Goal: Information Seeking & Learning: Learn about a topic

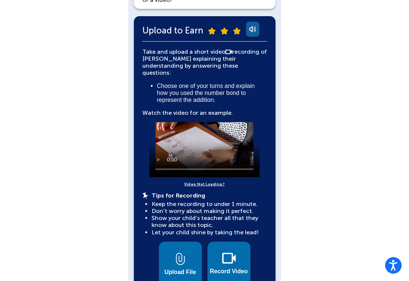
scroll to position [150, 0]
click at [202, 145] on video at bounding box center [204, 149] width 110 height 55
click at [204, 138] on video at bounding box center [204, 149] width 110 height 55
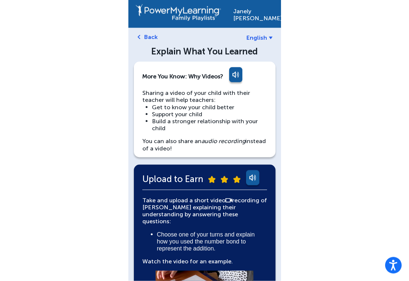
scroll to position [0, 0]
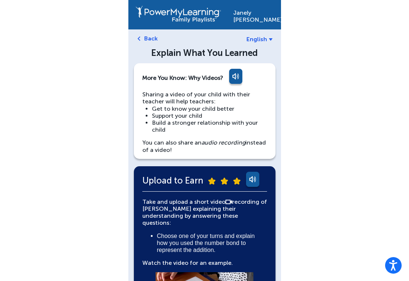
click at [242, 73] on link at bounding box center [235, 78] width 15 height 18
click at [143, 72] on link "More You Know: Why Videos?" at bounding box center [182, 78] width 81 height 18
click at [153, 72] on link "More You Know: Why Videos?" at bounding box center [182, 78] width 81 height 18
click at [148, 39] on link "Back" at bounding box center [151, 38] width 14 height 7
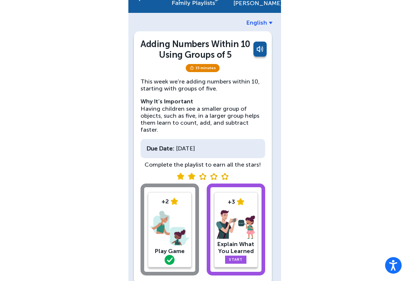
scroll to position [26, 0]
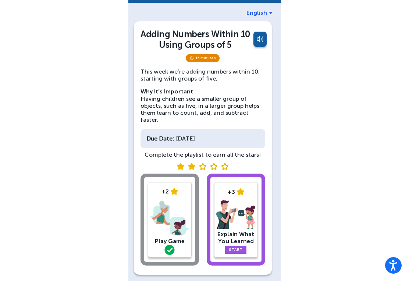
click at [177, 217] on img at bounding box center [169, 218] width 39 height 38
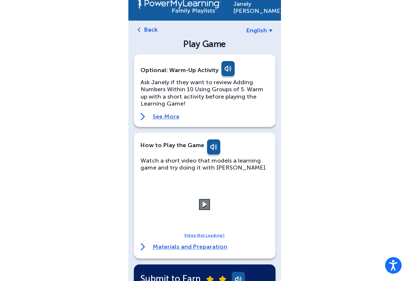
scroll to position [10, 0]
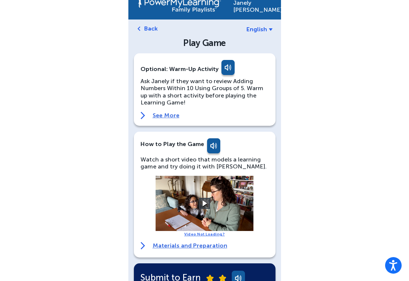
click at [202, 204] on button at bounding box center [204, 203] width 11 height 11
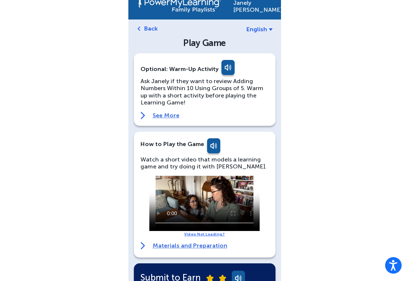
click at [145, 184] on div "Watch a short video that models a learning game and try doing it with [PERSON_N…" at bounding box center [204, 193] width 128 height 75
click at [190, 211] on video at bounding box center [204, 203] width 110 height 55
click at [154, 179] on video at bounding box center [204, 203] width 110 height 55
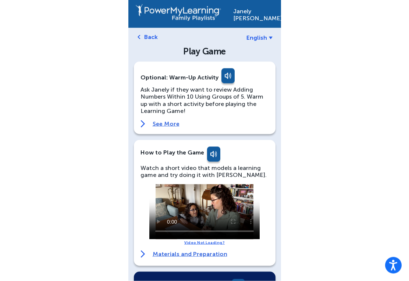
scroll to position [0, 0]
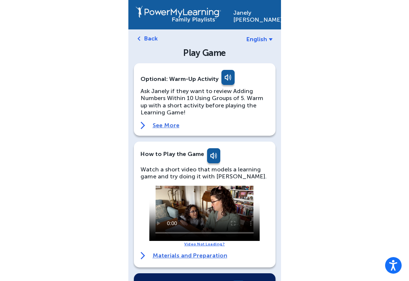
click at [149, 41] on link "Back" at bounding box center [151, 38] width 14 height 7
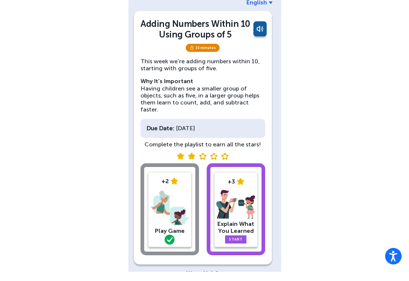
scroll to position [26, 0]
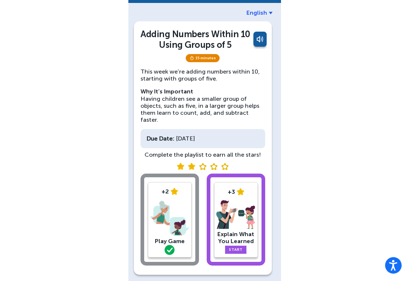
click at [239, 221] on img at bounding box center [235, 214] width 39 height 29
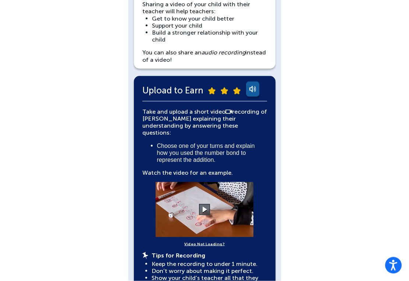
scroll to position [90, 0]
click at [209, 205] on button at bounding box center [204, 209] width 11 height 11
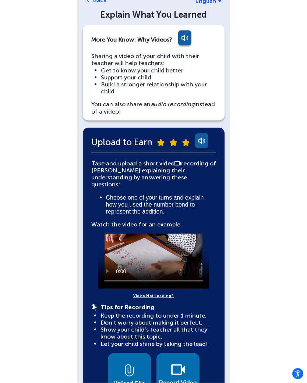
scroll to position [0, 0]
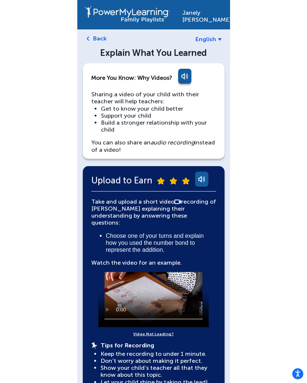
click at [151, 281] on video at bounding box center [153, 299] width 110 height 55
click at [159, 281] on video at bounding box center [153, 299] width 110 height 55
click at [158, 281] on video at bounding box center [153, 299] width 110 height 55
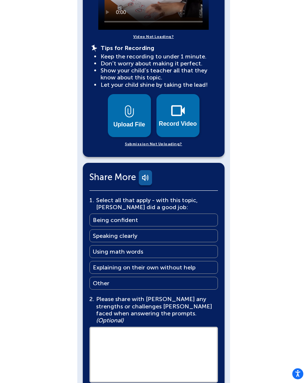
click at [171, 109] on button "Record Video" at bounding box center [177, 115] width 43 height 43
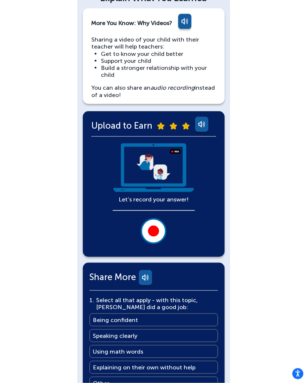
scroll to position [55, 0]
click at [155, 226] on div at bounding box center [153, 230] width 11 height 11
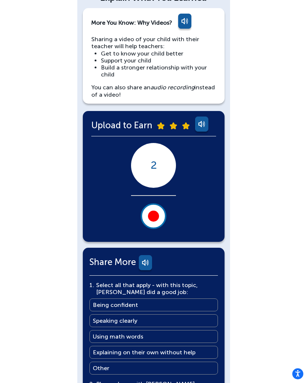
click at [304, 175] on div "Janely Hernandez English Back Explain What You Learned More You Know: Why Video…" at bounding box center [153, 238] width 307 height 587
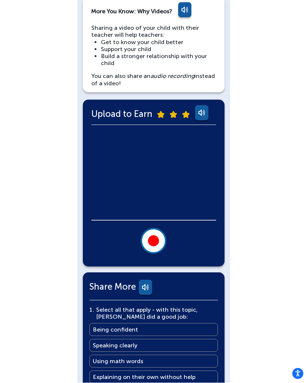
scroll to position [67, 0]
click at [168, 169] on video at bounding box center [153, 176] width 125 height 88
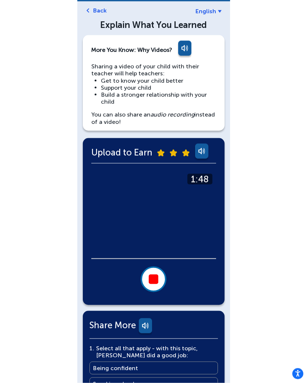
scroll to position [29, 0]
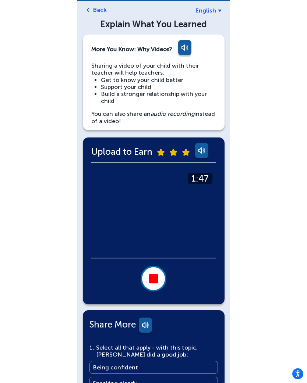
click at [154, 276] on div at bounding box center [154, 279] width 10 height 10
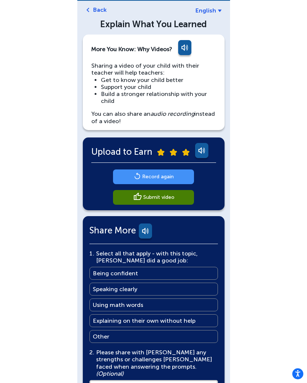
click at [172, 176] on main "Record again" at bounding box center [158, 176] width 32 height 7
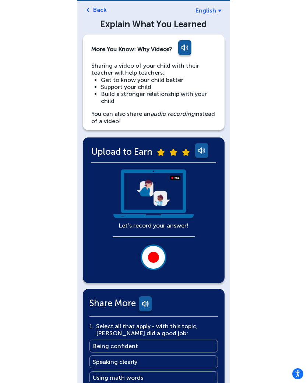
click at [158, 254] on div at bounding box center [153, 257] width 11 height 11
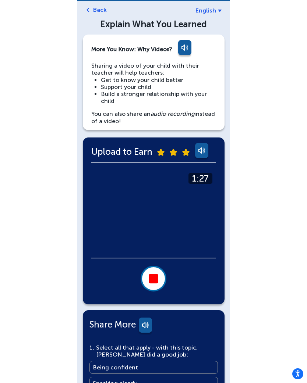
click at [160, 281] on button at bounding box center [153, 279] width 26 height 26
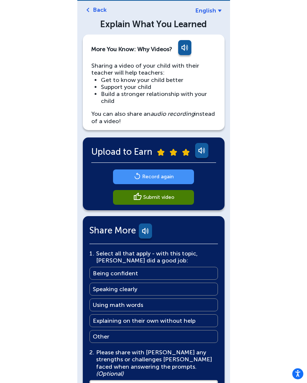
click at [177, 201] on link "Submit video" at bounding box center [153, 197] width 81 height 15
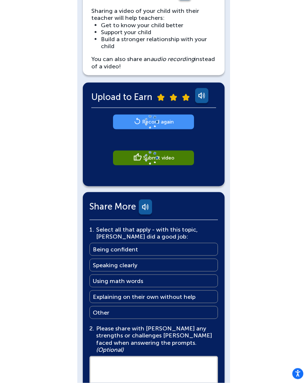
scroll to position [84, 0]
click at [161, 251] on link "Being confident Being confident" at bounding box center [153, 249] width 128 height 13
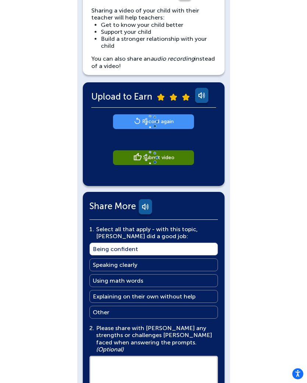
click at [151, 266] on link "Speaking clearly Speaking clearly" at bounding box center [153, 265] width 128 height 13
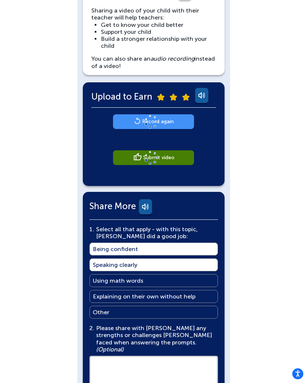
click at [154, 281] on link "Using math words Using math words" at bounding box center [153, 280] width 128 height 13
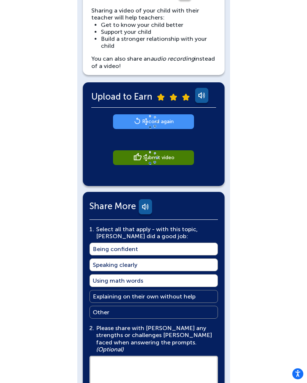
click at [187, 281] on main "Explaining on their own without help" at bounding box center [144, 296] width 103 height 7
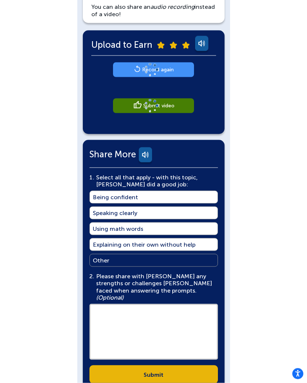
scroll to position [158, 0]
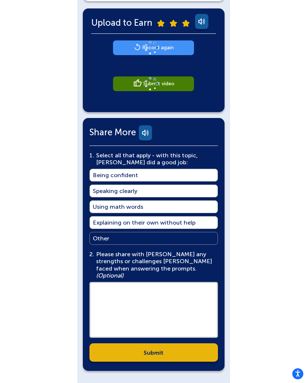
click at [124, 281] on textarea at bounding box center [153, 310] width 128 height 56
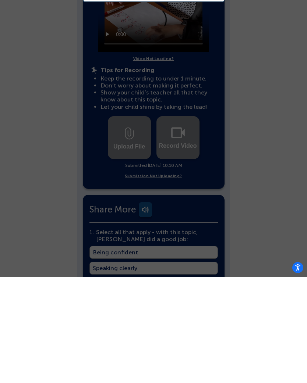
scroll to position [356, 0]
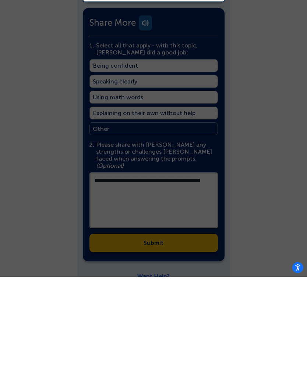
type textarea "**********"
click at [177, 225] on div at bounding box center [153, 191] width 307 height 383
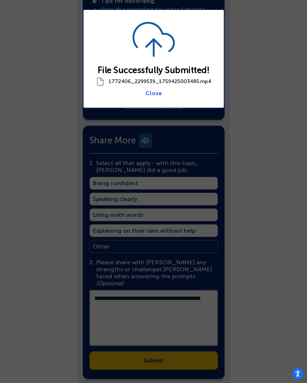
click at [155, 95] on link "Close" at bounding box center [153, 93] width 17 height 7
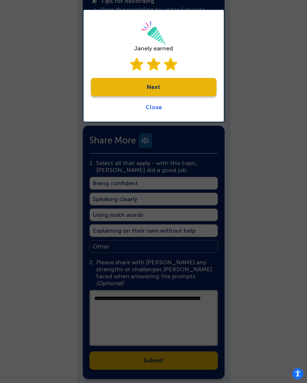
click at [174, 86] on link "Next" at bounding box center [153, 87] width 125 height 18
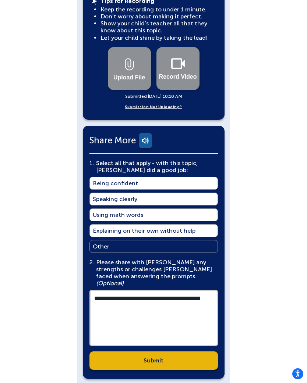
click at [168, 281] on link "Submit" at bounding box center [153, 361] width 128 height 18
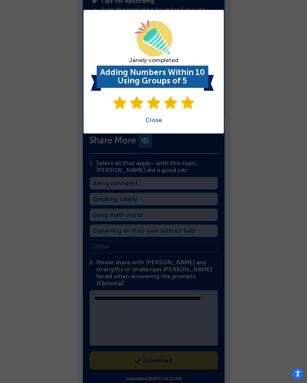
click at [157, 121] on link "Close" at bounding box center [153, 120] width 17 height 7
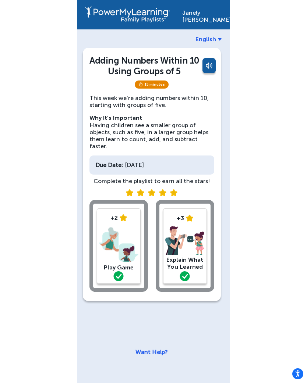
click at [208, 18] on div "Janely Hernandez" at bounding box center [202, 15] width 40 height 18
click at [146, 12] on img at bounding box center [127, 14] width 85 height 17
click at [179, 178] on div "Complete the playlist to earn all the stars!" at bounding box center [151, 181] width 125 height 7
click at [204, 20] on div "Janely Hernandez" at bounding box center [202, 15] width 40 height 18
click at [136, 20] on img at bounding box center [127, 14] width 85 height 17
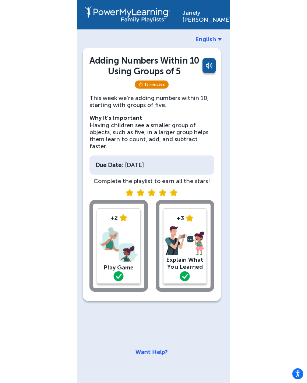
click at [208, 17] on div "Janely Hernandez" at bounding box center [202, 15] width 40 height 18
click at [206, 15] on div "Janely Hernandez" at bounding box center [202, 15] width 40 height 18
click at [210, 13] on div "Janely Hernandez" at bounding box center [202, 15] width 40 height 18
click at [205, 15] on div "Janely Hernandez" at bounding box center [202, 15] width 40 height 18
click at [203, 19] on div "Janely Hernandez" at bounding box center [202, 15] width 40 height 18
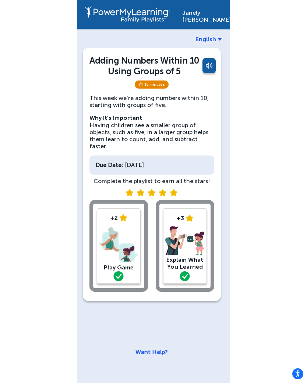
click at [213, 64] on link at bounding box center [208, 67] width 15 height 18
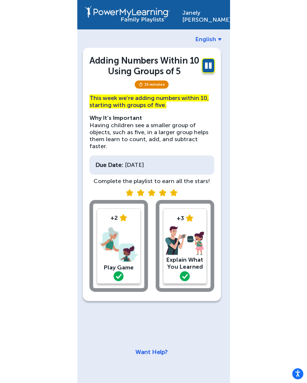
click at [206, 62] on link at bounding box center [208, 67] width 15 height 18
click at [207, 15] on div "Janely Hernandez" at bounding box center [202, 15] width 40 height 18
click at [214, 61] on link at bounding box center [208, 67] width 15 height 18
click at [124, 14] on img at bounding box center [127, 14] width 85 height 17
click at [117, 18] on img at bounding box center [127, 14] width 85 height 17
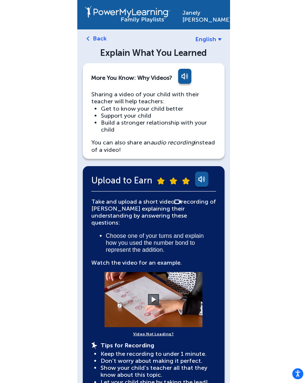
click at [97, 36] on link "Back" at bounding box center [100, 38] width 14 height 7
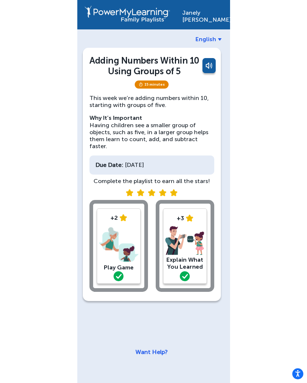
click at [143, 20] on img at bounding box center [127, 14] width 85 height 17
click at [137, 21] on img at bounding box center [127, 14] width 85 height 17
click at [203, 18] on div "Janely Hernandez" at bounding box center [202, 15] width 40 height 18
click at [143, 35] on div "Janely Hernandez English Adding Numbers Within 10 Using Groups of 5 15 minutes …" at bounding box center [153, 191] width 153 height 383
click at [110, 47] on div "Adding Numbers Within 10 Using Groups of 5 15 minutes This week we’re adding nu…" at bounding box center [152, 168] width 138 height 266
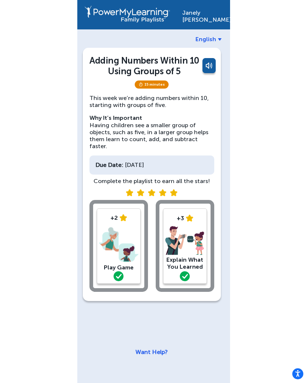
click at [164, 148] on div "This week we’re adding numbers within 10, starting with groups of five. Why It’…" at bounding box center [151, 140] width 125 height 90
click at [298, 375] on icon "Open accessiBe: accessibility options, statement and help" at bounding box center [298, 375] width 6 height 6
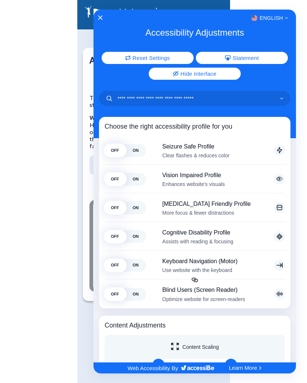
scroll to position [0, 0]
click at [102, 17] on icon "Close Accessibility Interface" at bounding box center [99, 17] width 5 height 5
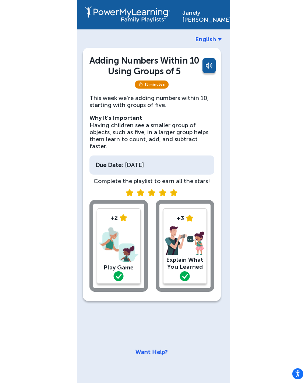
click at [139, 15] on img at bounding box center [127, 14] width 85 height 17
click at [130, 15] on img at bounding box center [127, 14] width 85 height 17
click at [125, 17] on img at bounding box center [127, 14] width 85 height 17
click at [11, 372] on div "Janely Hernandez English Adding Numbers Within 10 Using Groups of 5 15 minutes …" at bounding box center [153, 191] width 307 height 383
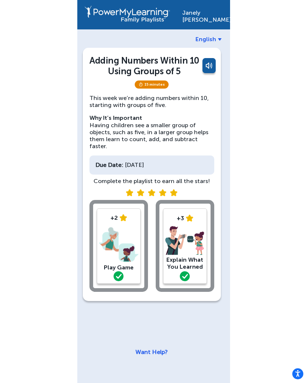
click at [37, 375] on div "Janely Hernandez English Adding Numbers Within 10 Using Groups of 5 15 minutes …" at bounding box center [153, 191] width 307 height 383
click at [116, 356] on div "Want Help?" at bounding box center [152, 355] width 138 height 25
click at [156, 313] on div "Adding Numbers Within 10 Using Groups of 5 15 minutes This week we’re adding nu…" at bounding box center [152, 202] width 138 height 334
click at [164, 264] on div "+3 Explain What You Learned" at bounding box center [185, 246] width 44 height 75
click at [174, 178] on div "Complete the playlist to earn all the stars!" at bounding box center [151, 181] width 125 height 7
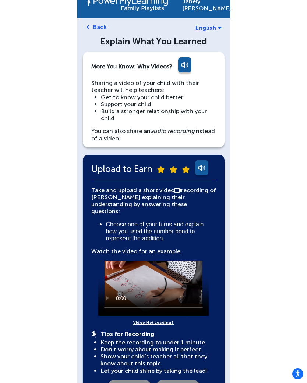
click at [235, 107] on div "Janely Hernandez English Back Explain What You Learned More You Know: Why Video…" at bounding box center [153, 371] width 307 height 765
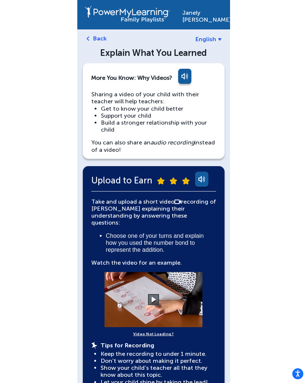
click at [202, 16] on div "Janely Hernandez" at bounding box center [202, 15] width 40 height 18
click at [209, 18] on div "Janely Hernandez" at bounding box center [202, 15] width 40 height 18
click at [97, 16] on img at bounding box center [127, 14] width 85 height 17
click at [119, 20] on img at bounding box center [127, 14] width 85 height 17
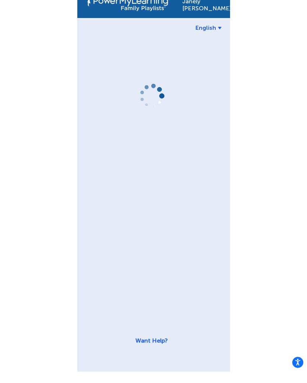
scroll to position [11, 0]
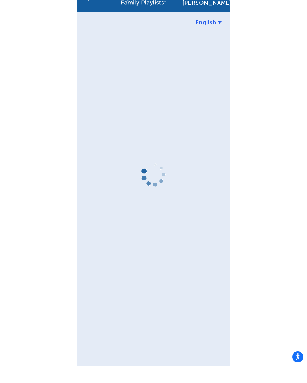
scroll to position [11, 0]
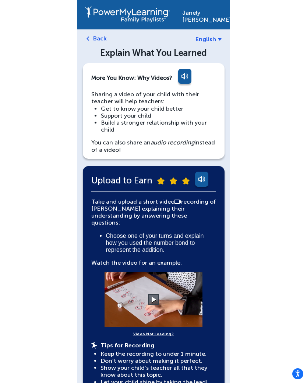
scroll to position [11, 0]
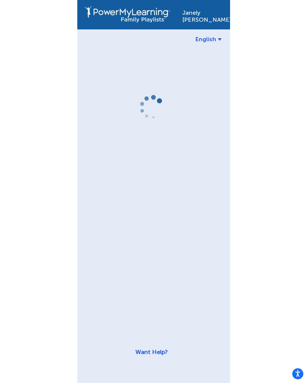
scroll to position [11, 0]
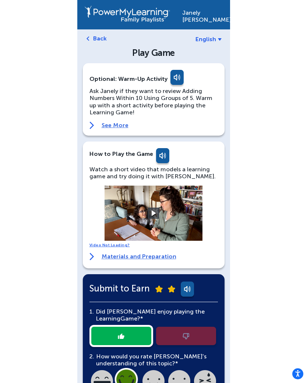
click at [207, 12] on div "[PERSON_NAME]" at bounding box center [202, 15] width 40 height 18
click at [207, 14] on div "[PERSON_NAME]" at bounding box center [202, 15] width 40 height 18
click at [208, 16] on div "[PERSON_NAME]" at bounding box center [202, 15] width 40 height 18
click at [210, 15] on div "[PERSON_NAME]" at bounding box center [202, 15] width 40 height 18
click at [211, 17] on div "[PERSON_NAME]" at bounding box center [202, 15] width 40 height 18
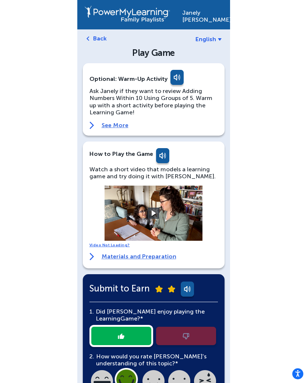
click at [207, 20] on div "[PERSON_NAME]" at bounding box center [202, 15] width 40 height 18
click at [207, 17] on div "Janely Hernandez" at bounding box center [202, 15] width 40 height 18
click at [209, 15] on div "Janely Hernandez" at bounding box center [202, 15] width 40 height 18
click at [207, 16] on div "Janely Hernandez" at bounding box center [202, 15] width 40 height 18
click at [203, 16] on div "Janely Hernandez" at bounding box center [202, 15] width 40 height 18
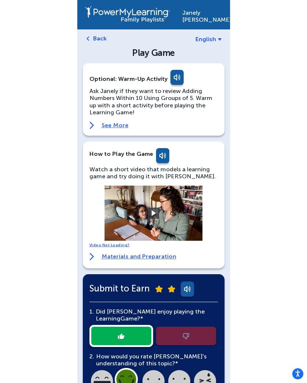
click at [202, 17] on div "Janely Hernandez" at bounding box center [202, 15] width 40 height 18
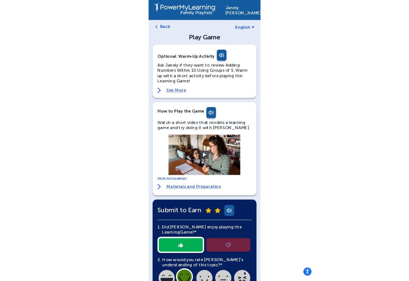
scroll to position [53, 0]
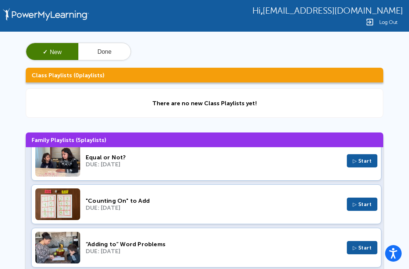
scroll to position [17, 0]
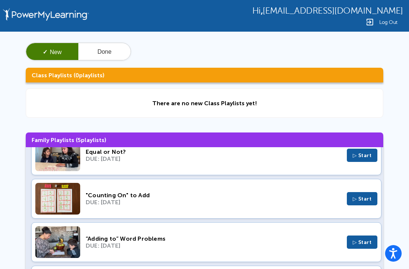
click at [187, 162] on div "DUE: Oct 7, 2025" at bounding box center [214, 158] width 256 height 7
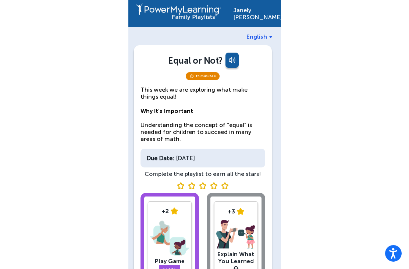
scroll to position [3, 0]
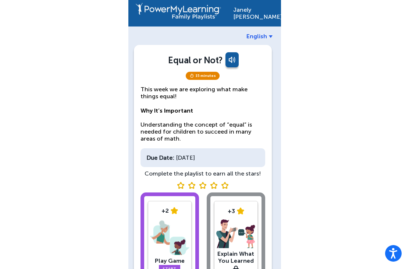
click at [146, 62] on div "Equal or Not?" at bounding box center [202, 61] width 125 height 18
click at [139, 68] on div "Equal or Not? 15 minutes This week we are exploring what make things equal! Why…" at bounding box center [203, 169] width 138 height 249
click at [164, 57] on div "Equal or Not?" at bounding box center [202, 61] width 125 height 18
click at [157, 60] on div "Equal or Not?" at bounding box center [202, 61] width 125 height 18
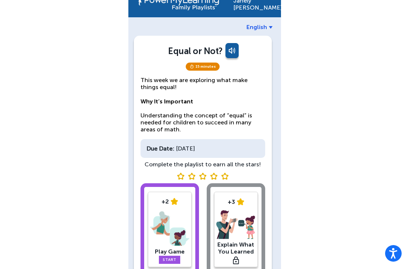
scroll to position [9, 0]
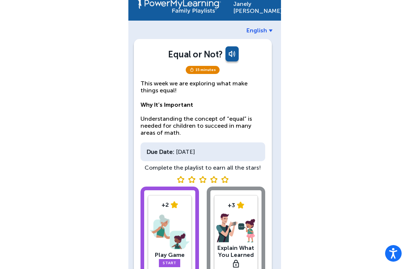
click at [142, 55] on div "Equal or Not?" at bounding box center [202, 55] width 125 height 18
click at [314, 102] on div "Janely Hernandez English Equal or Not? 15 minutes This week we are exploring wh…" at bounding box center [204, 152] width 409 height 322
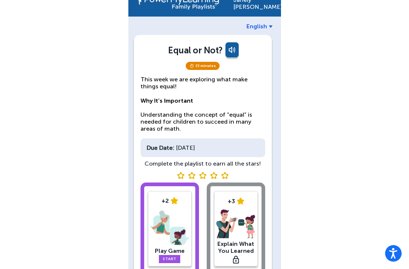
scroll to position [14, 0]
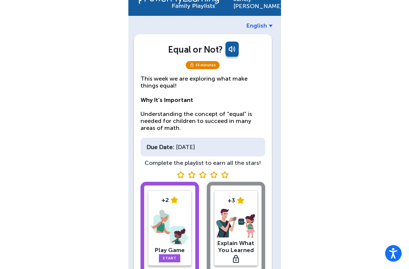
click at [66, 132] on div "Janely Hernandez English Equal or Not? 15 minutes This week we are exploring wh…" at bounding box center [204, 147] width 409 height 322
click at [75, 163] on div "Janely Hernandez English Equal or Not? 15 minutes This week we are exploring wh…" at bounding box center [204, 147] width 409 height 322
click at [39, 136] on div "Janely Hernandez English Equal or Not? 15 minutes This week we are exploring wh…" at bounding box center [204, 147] width 409 height 322
click at [69, 147] on div "Janely Hernandez English Equal or Not? 15 minutes This week we are exploring wh…" at bounding box center [204, 147] width 409 height 322
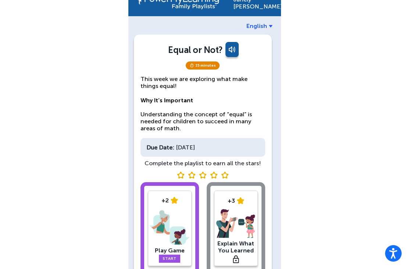
click at [71, 129] on div "Janely Hernandez English Equal or Not? 15 minutes This week we are exploring wh…" at bounding box center [204, 148] width 409 height 322
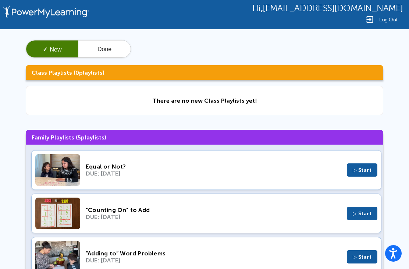
scroll to position [20, 0]
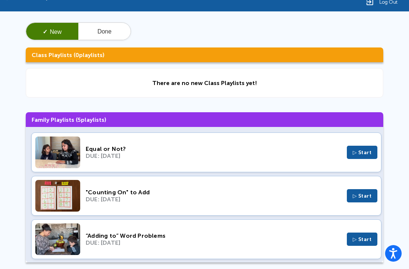
click at [361, 246] on button "▷ Start" at bounding box center [362, 238] width 31 height 13
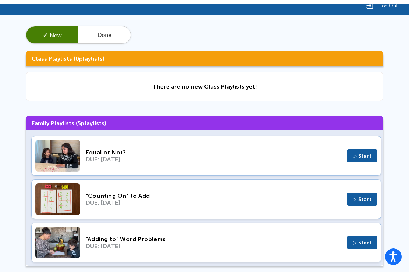
scroll to position [36, 0]
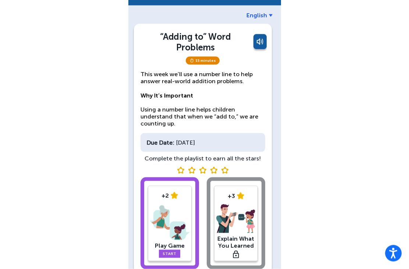
scroll to position [35, 0]
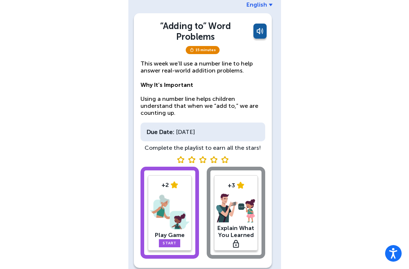
click at [169, 201] on img at bounding box center [169, 212] width 39 height 38
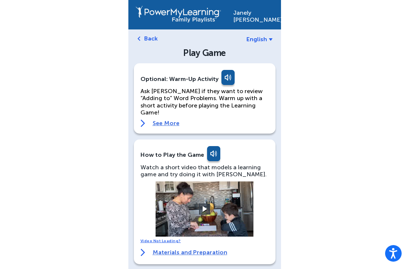
click at [200, 206] on button at bounding box center [204, 208] width 11 height 11
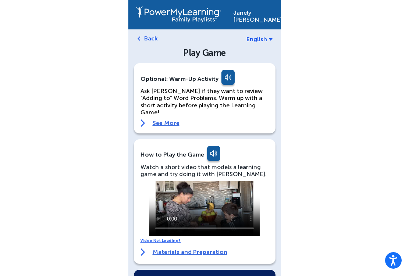
click at [153, 183] on video at bounding box center [204, 208] width 110 height 55
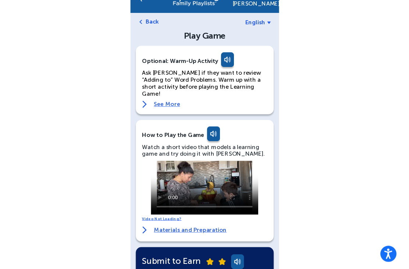
scroll to position [20, 0]
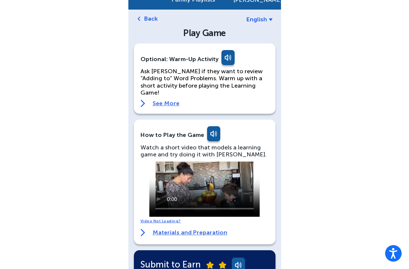
click at [201, 177] on video at bounding box center [204, 188] width 110 height 55
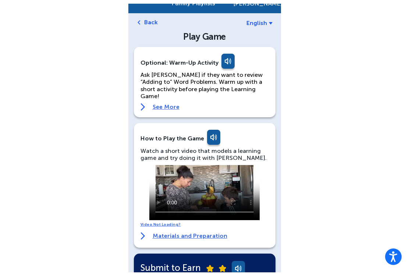
scroll to position [13, 0]
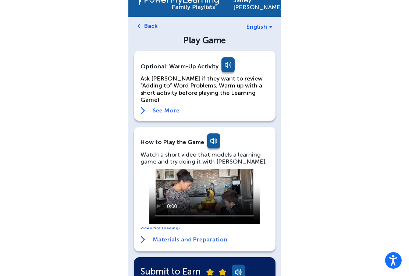
click at [156, 169] on video at bounding box center [204, 196] width 110 height 55
